Goal: Information Seeking & Learning: Find specific fact

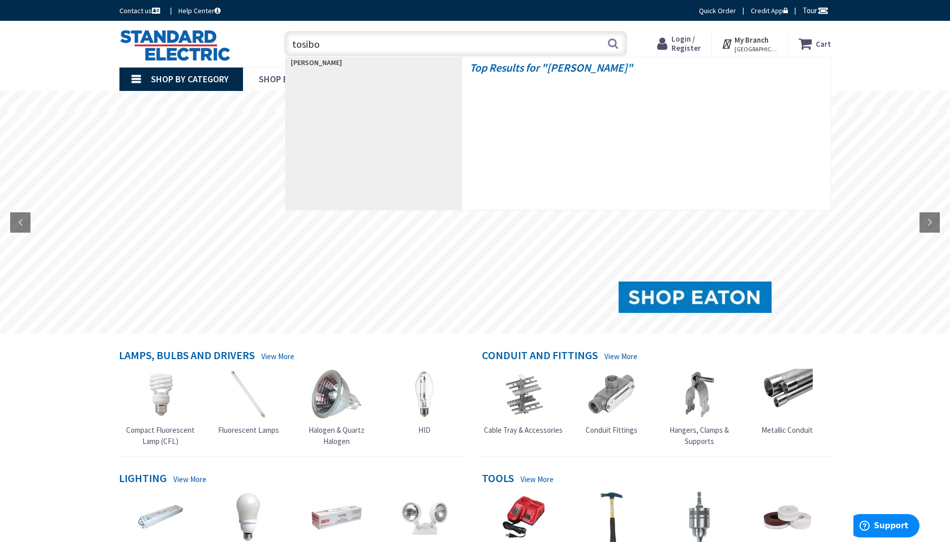
type input "tosibox"
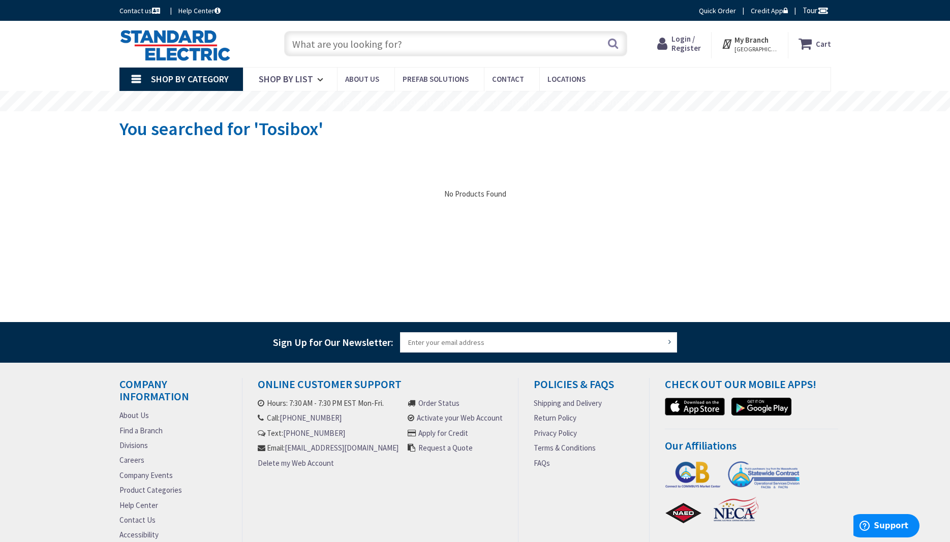
click at [413, 46] on input "text" at bounding box center [455, 43] width 343 height 25
type input "s"
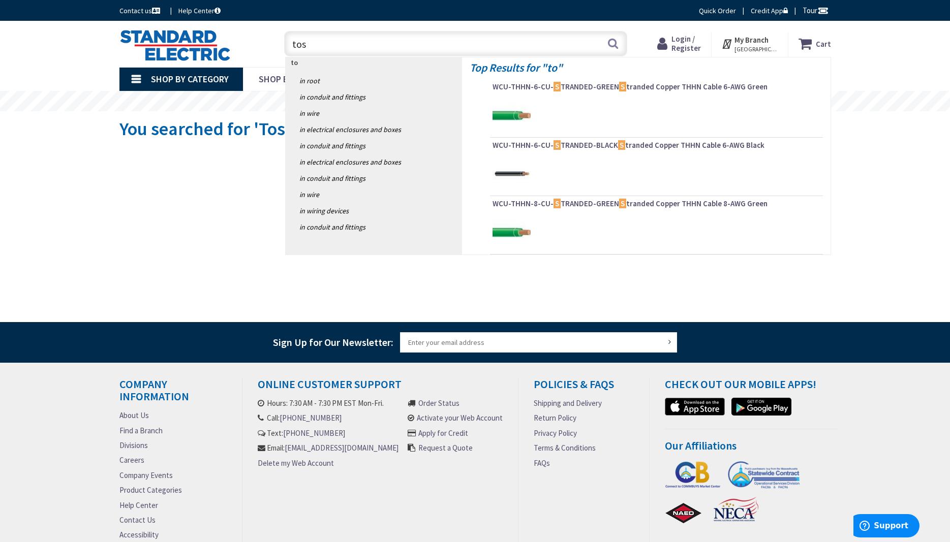
type input "[PERSON_NAME]"
